Goal: Task Accomplishment & Management: Use online tool/utility

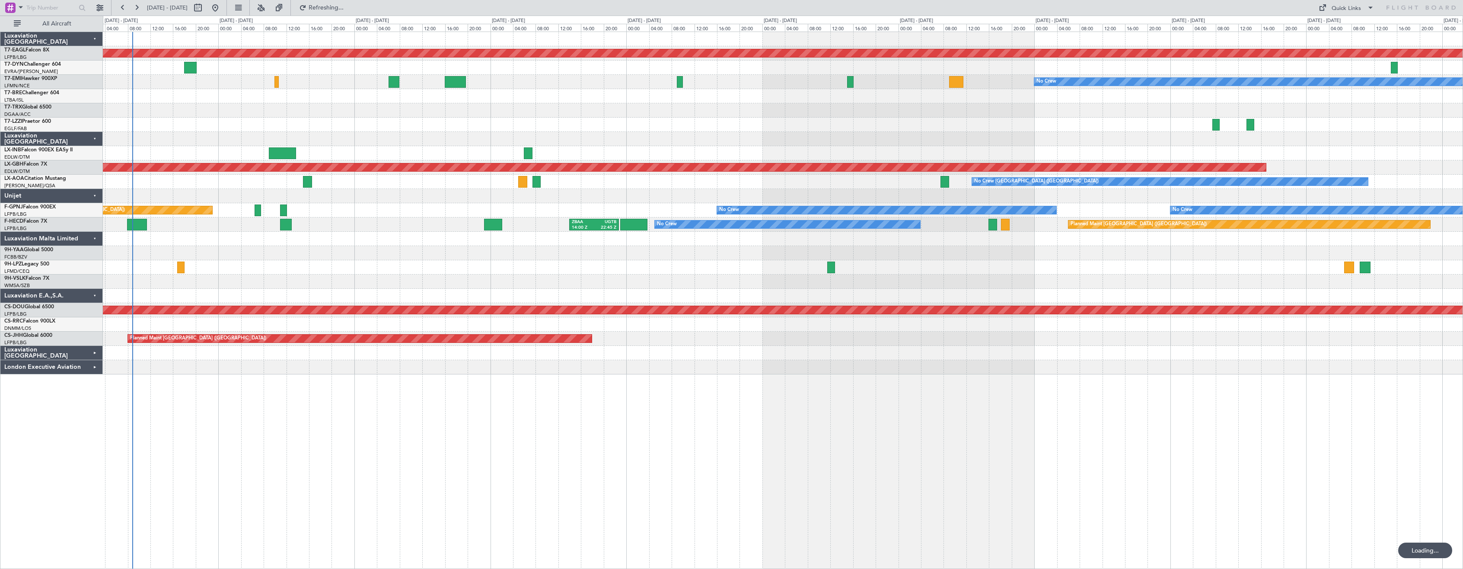
click at [434, 472] on div "Planned Maint Dubai (Al Maktoum Intl) No Crew Planned Maint Nurnberg No Crew [G…" at bounding box center [783, 300] width 1360 height 537
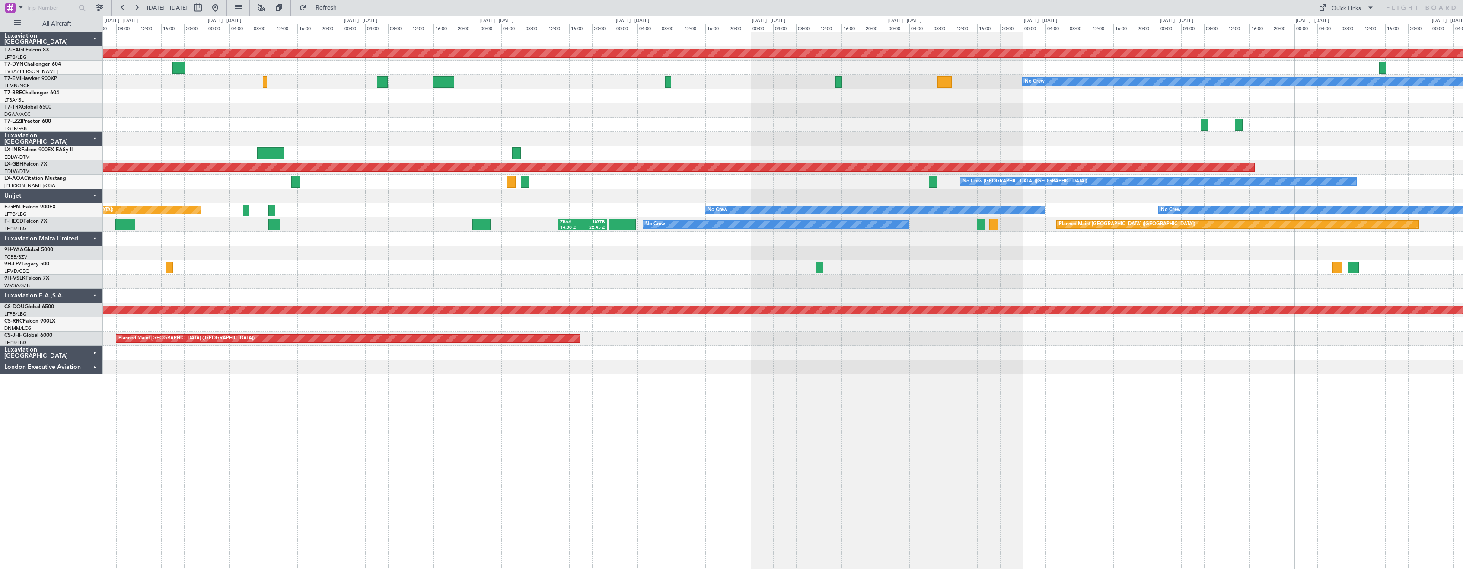
click at [289, 325] on div at bounding box center [783, 324] width 1360 height 14
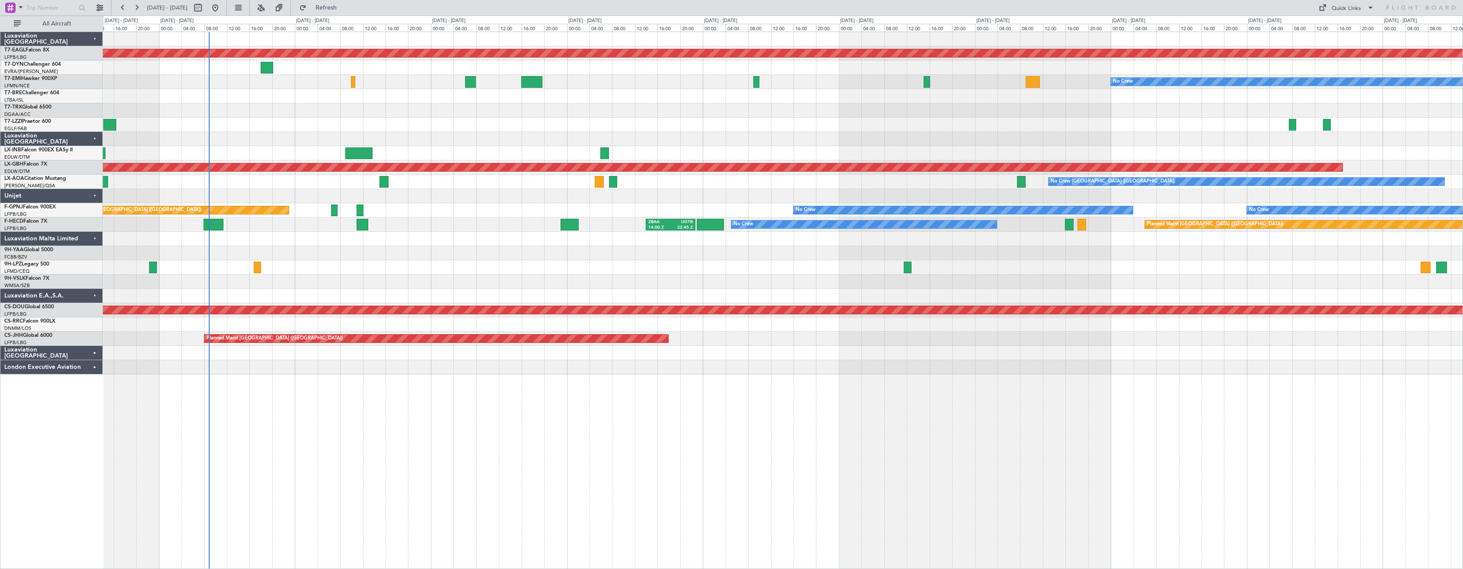
click at [404, 456] on div "Planned Maint Dubai (Al Maktoum Intl) No Crew Planned Maint [GEOGRAPHIC_DATA] P…" at bounding box center [783, 300] width 1360 height 537
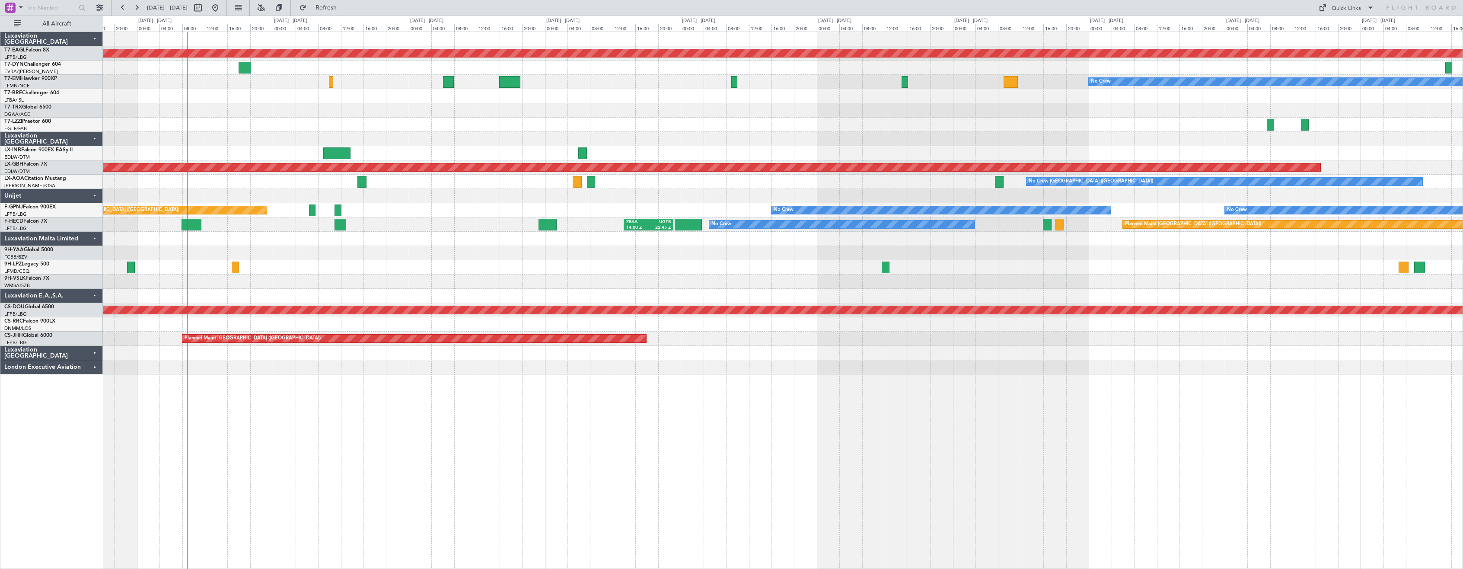
click at [405, 446] on div "Planned Maint Dubai (Al Maktoum Intl) No Crew Planned Maint [GEOGRAPHIC_DATA] P…" at bounding box center [783, 300] width 1360 height 537
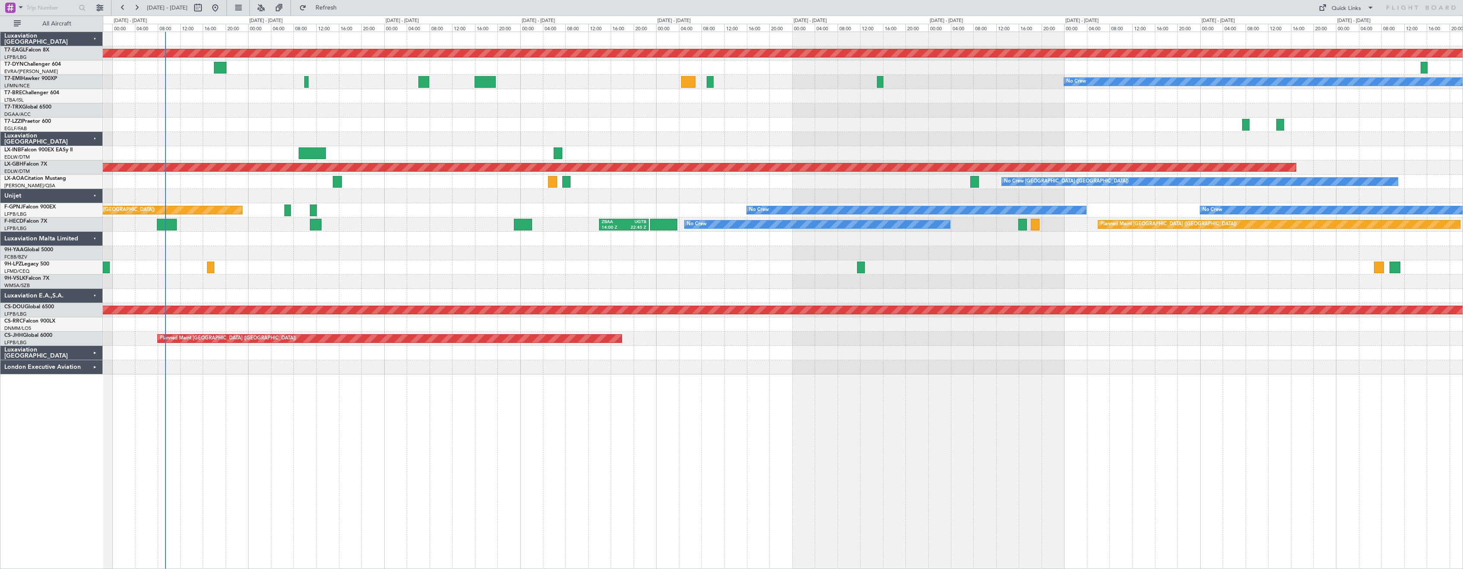
click at [446, 239] on div at bounding box center [783, 239] width 1360 height 14
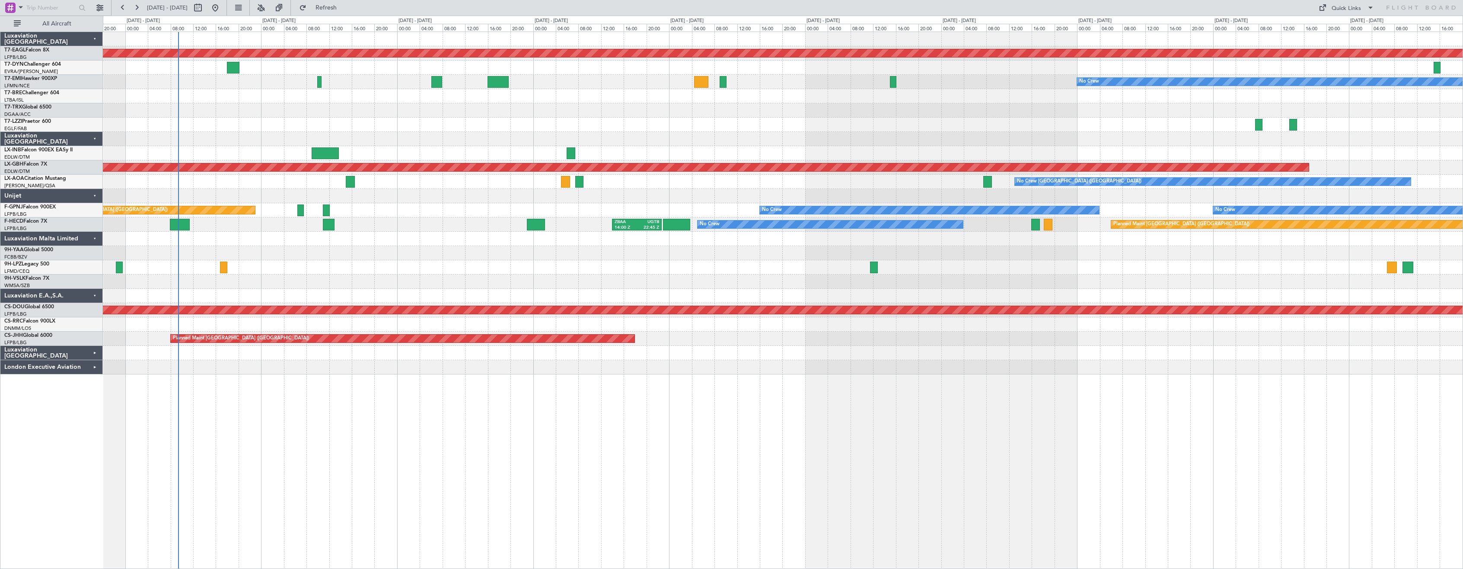
click at [484, 291] on div "Planned Maint Dubai (Al Maktoum Intl) No Crew Planned Maint [GEOGRAPHIC_DATA] P…" at bounding box center [783, 203] width 1360 height 342
click at [467, 270] on div at bounding box center [783, 267] width 1360 height 14
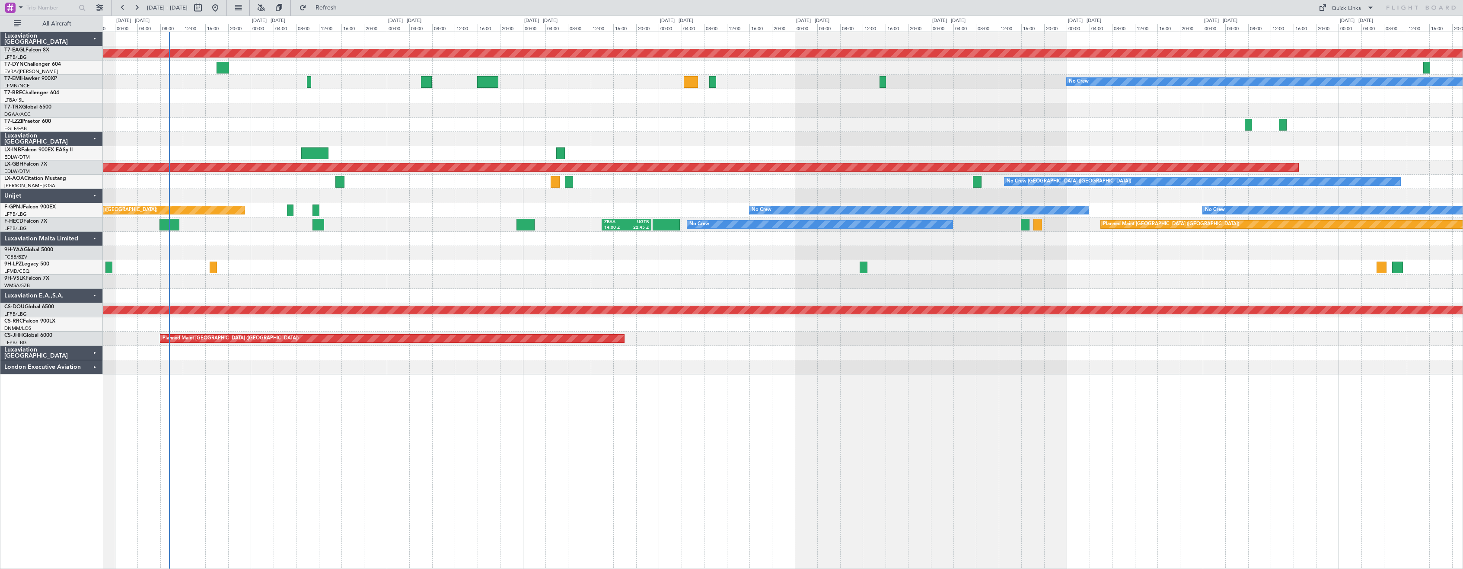
click at [27, 48] on link "T7-EAGL Falcon 8X" at bounding box center [26, 50] width 45 height 5
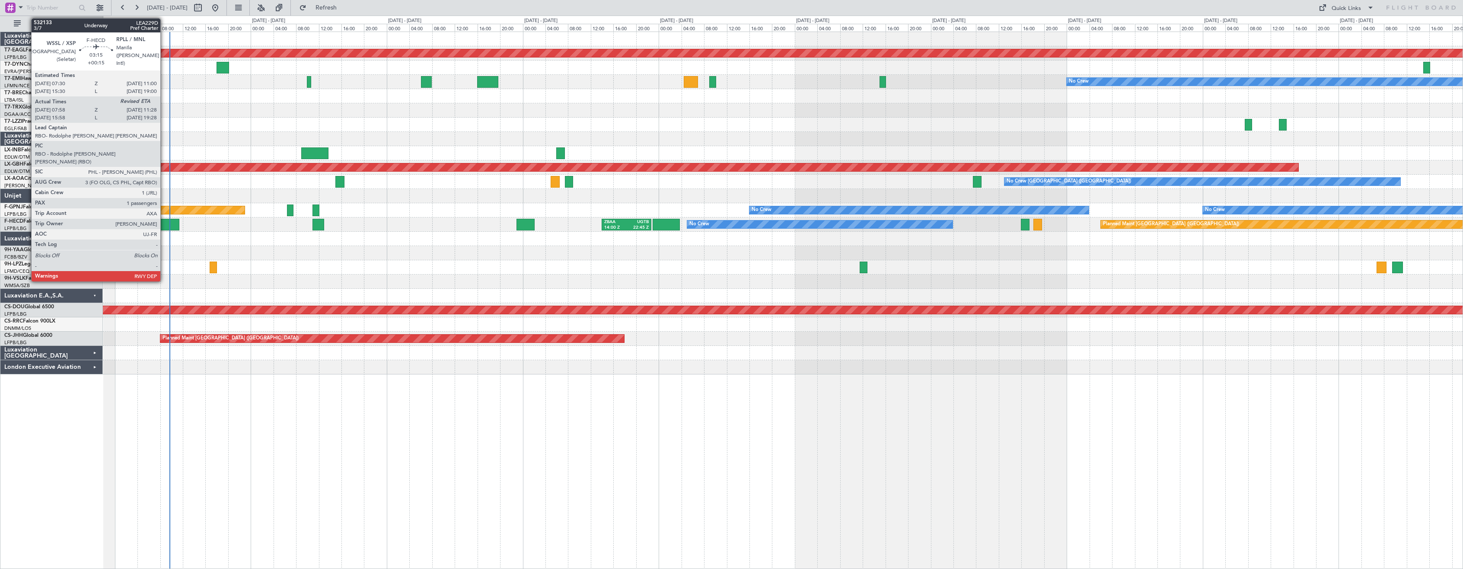
click at [164, 220] on div at bounding box center [169, 225] width 20 height 12
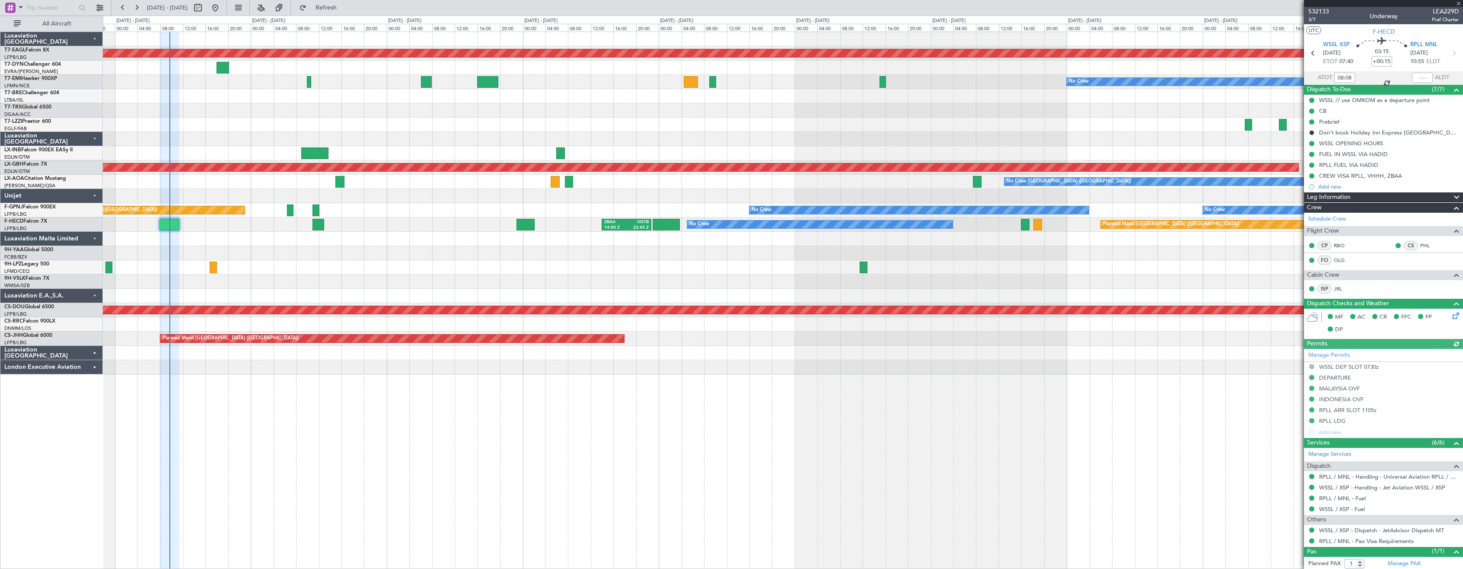
scroll to position [21, 0]
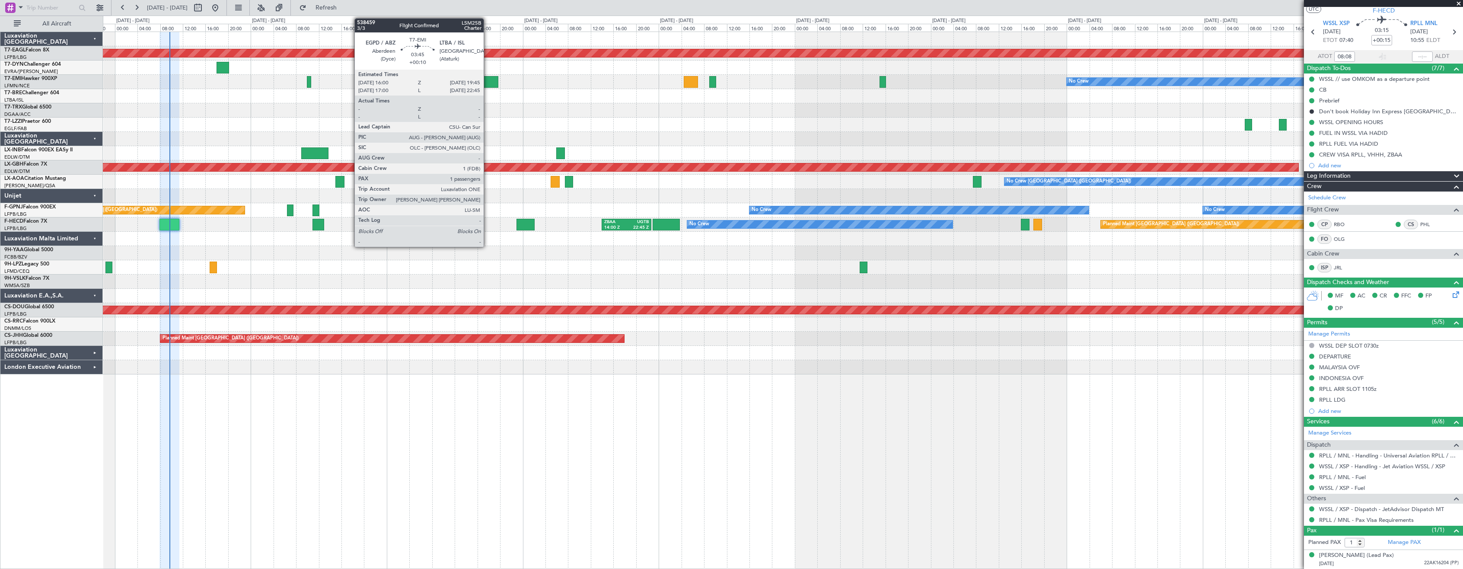
click at [488, 83] on div at bounding box center [488, 82] width 22 height 12
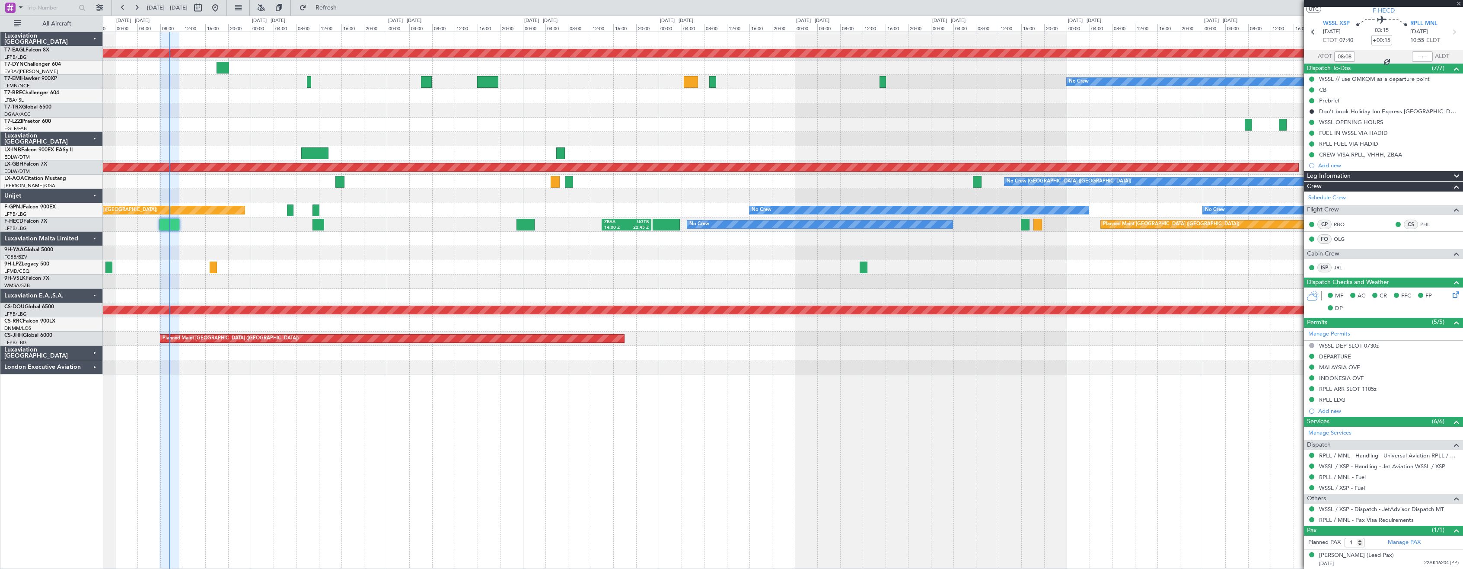
type input "+00:10"
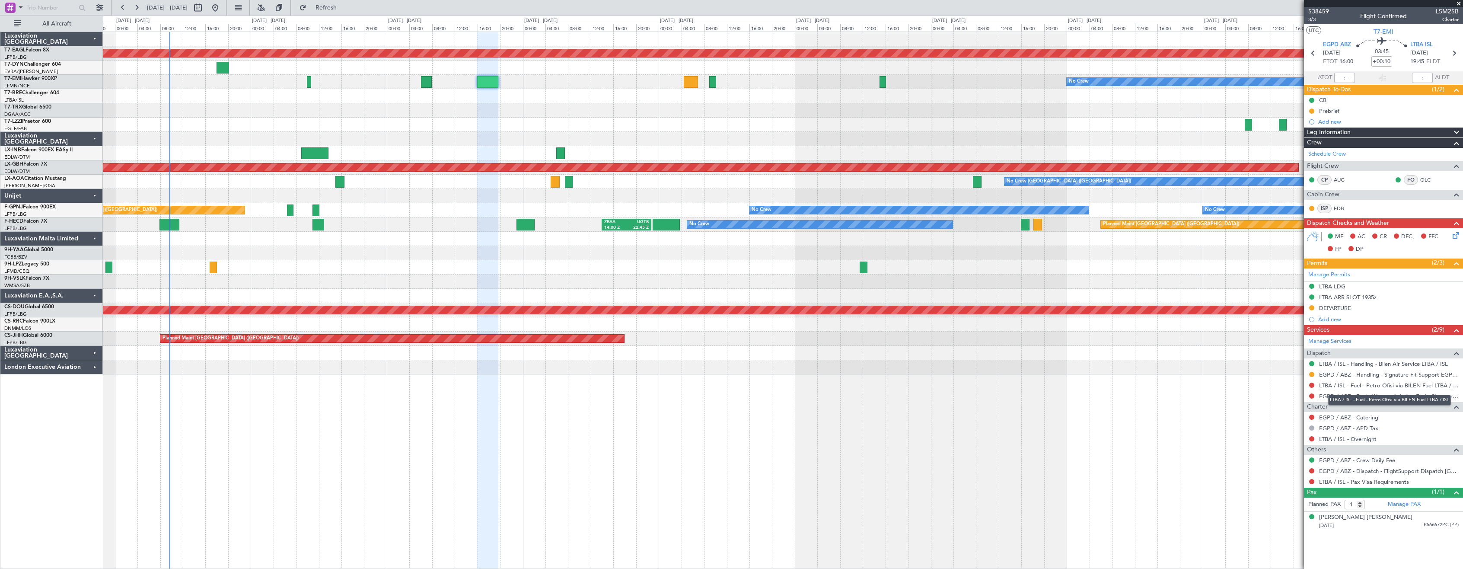
click at [1354, 383] on link "LTBA / ISL - Fuel - Petro Ofisi via BILEN Fuel LTBA / ISL" at bounding box center [1389, 385] width 140 height 7
